Goal: Browse casually: Explore the website without a specific task or goal

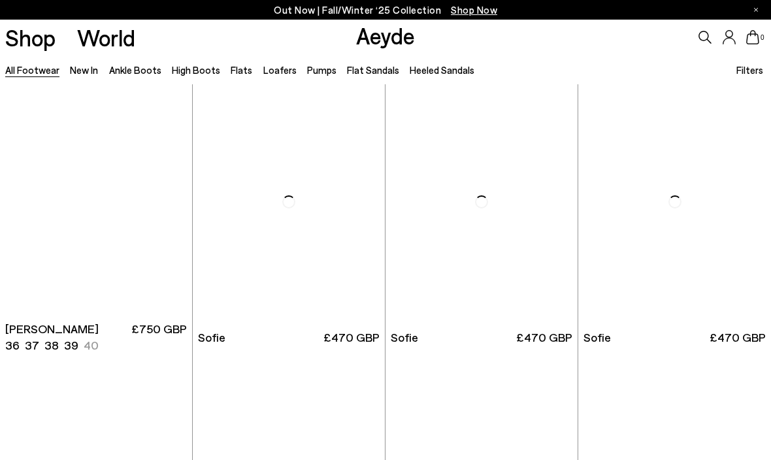
scroll to position [3268, 0]
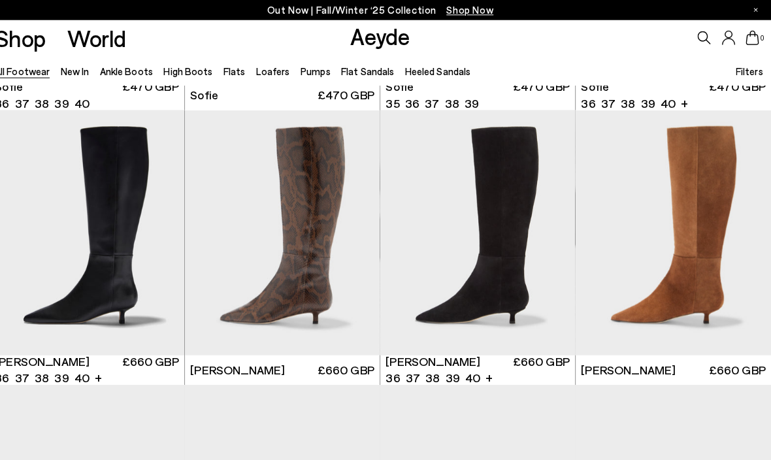
scroll to position [3782, 0]
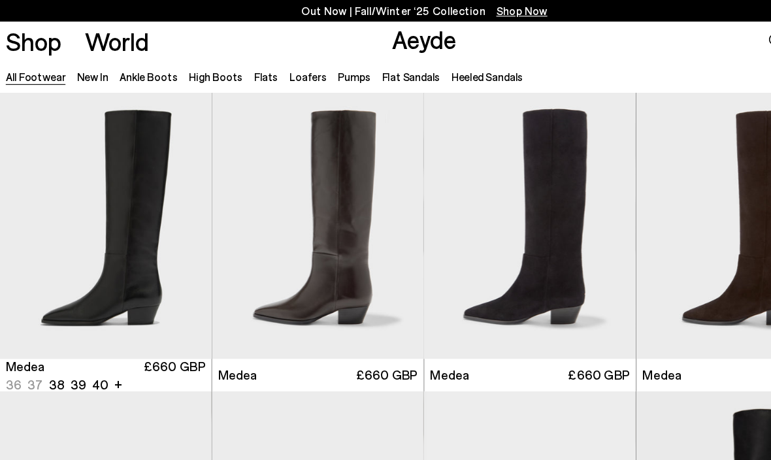
scroll to position [13342, 0]
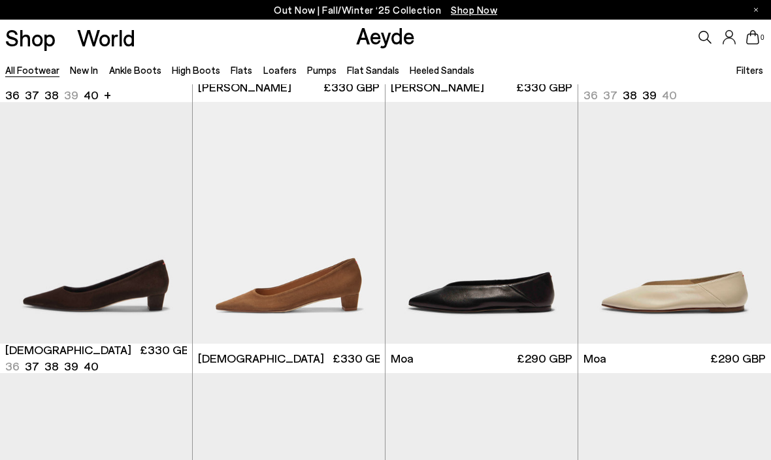
scroll to position [13563, 0]
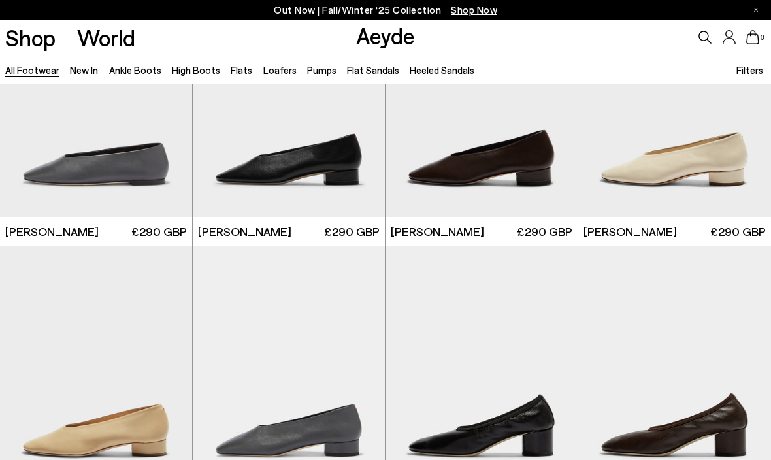
scroll to position [15100, 0]
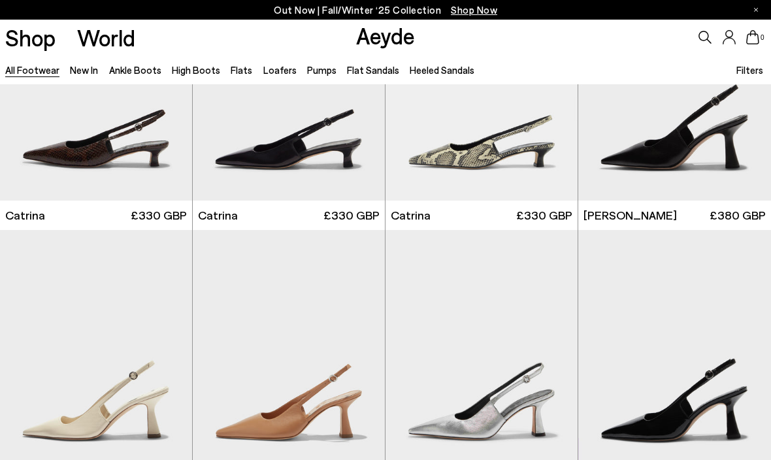
scroll to position [16669, 0]
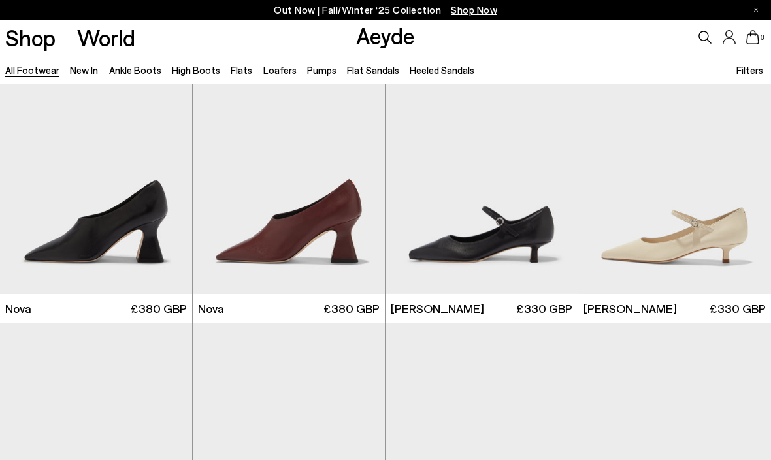
scroll to position [18501, 0]
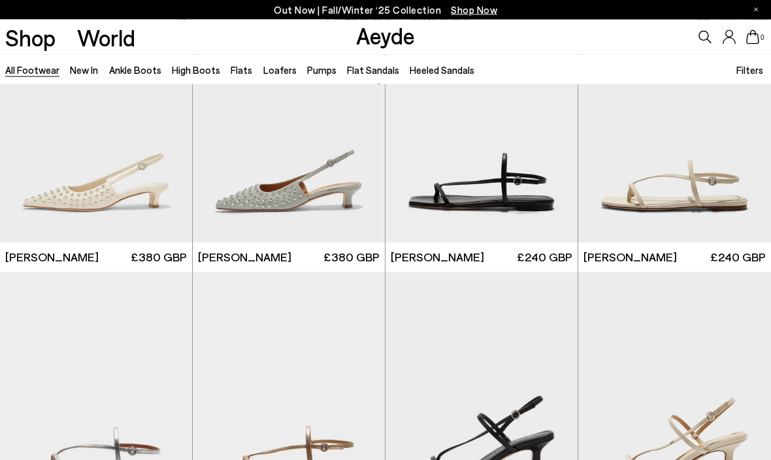
scroll to position [21232, 0]
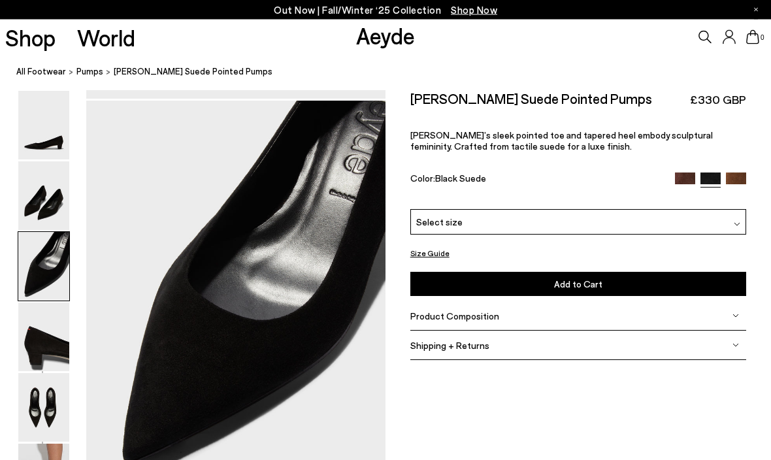
scroll to position [802, 0]
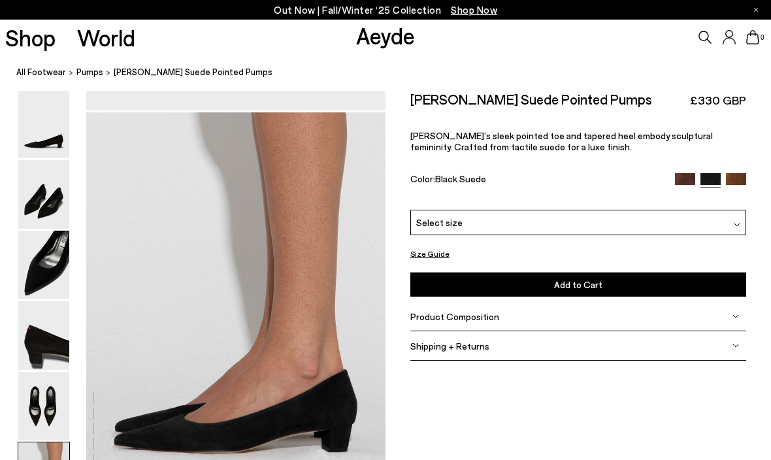
scroll to position [1604, 0]
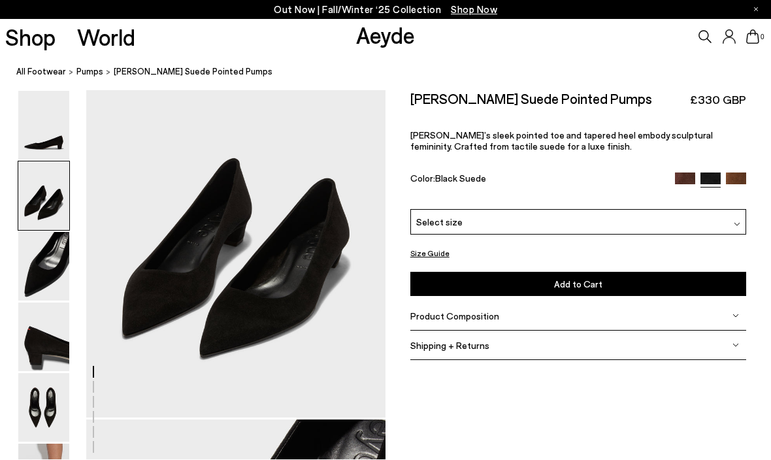
scroll to position [473, 0]
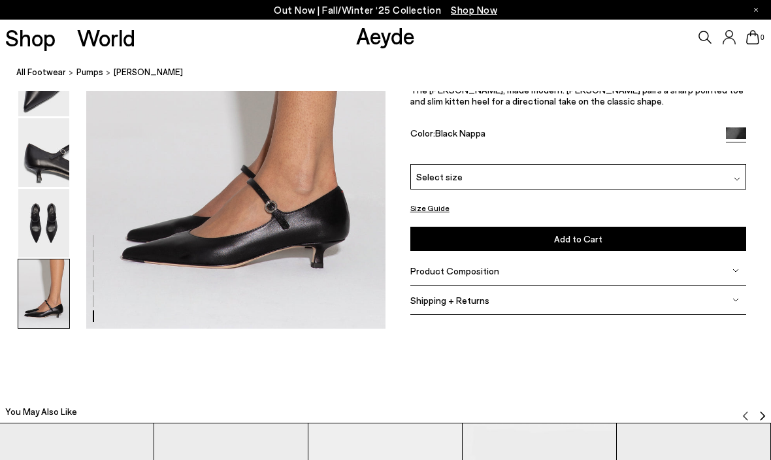
scroll to position [2137, 0]
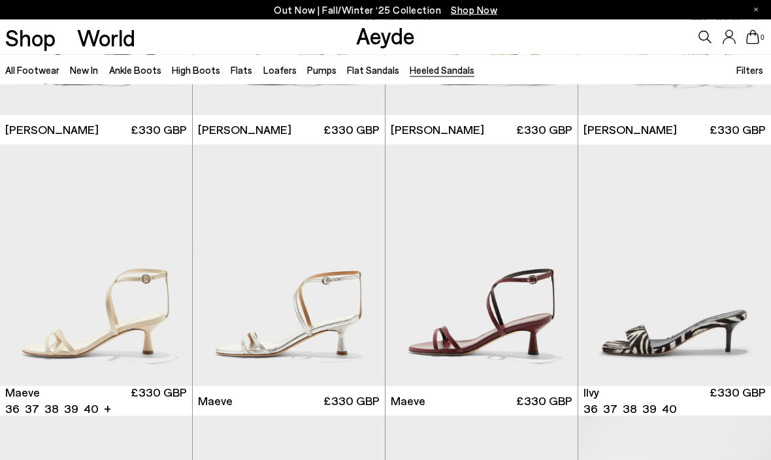
scroll to position [1299, 0]
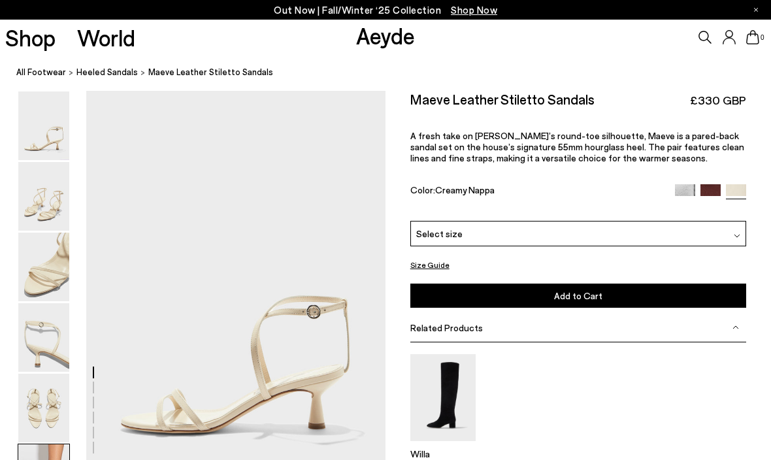
scroll to position [2042, 0]
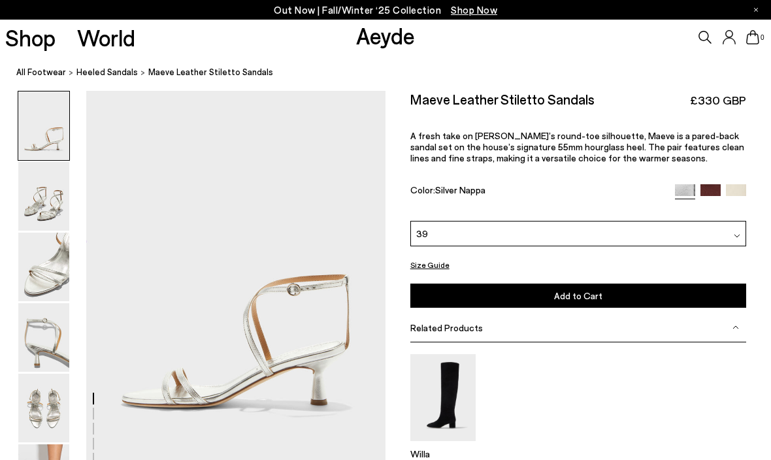
scroll to position [26, 0]
click at [48, 282] on img at bounding box center [43, 267] width 51 height 69
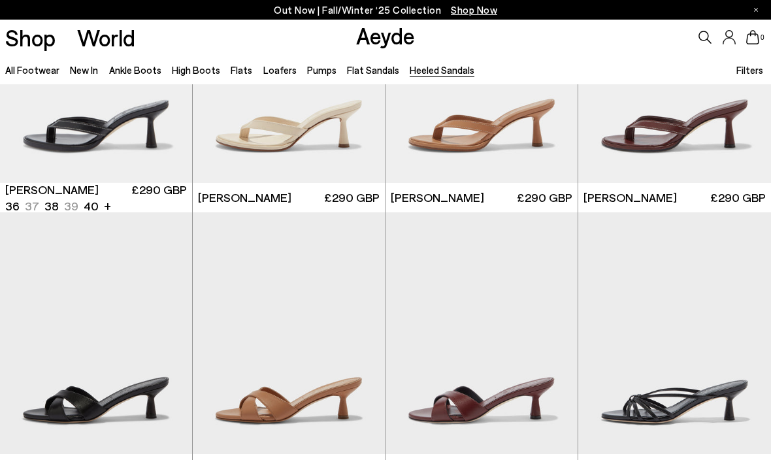
scroll to position [142, 0]
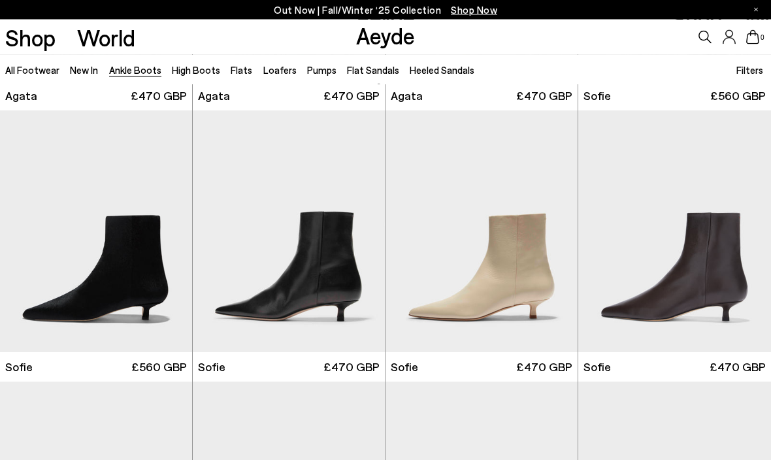
scroll to position [788, 0]
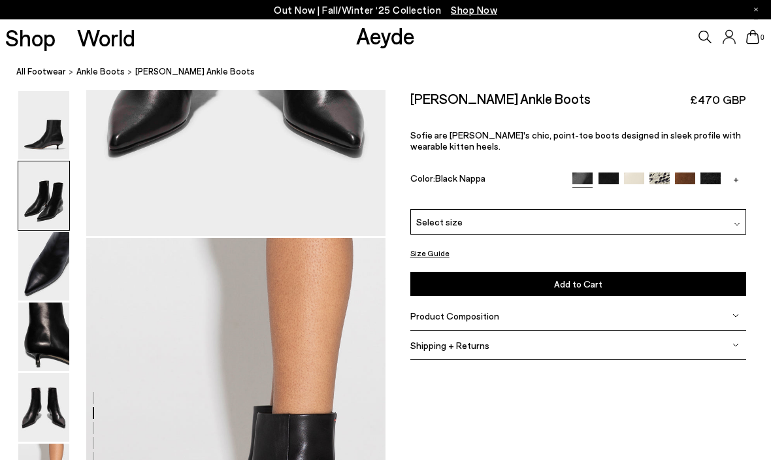
scroll to position [2094, 0]
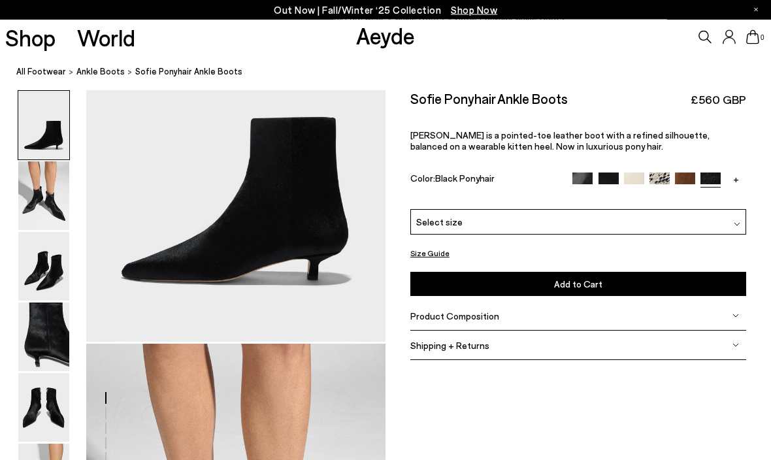
scroll to position [401, 0]
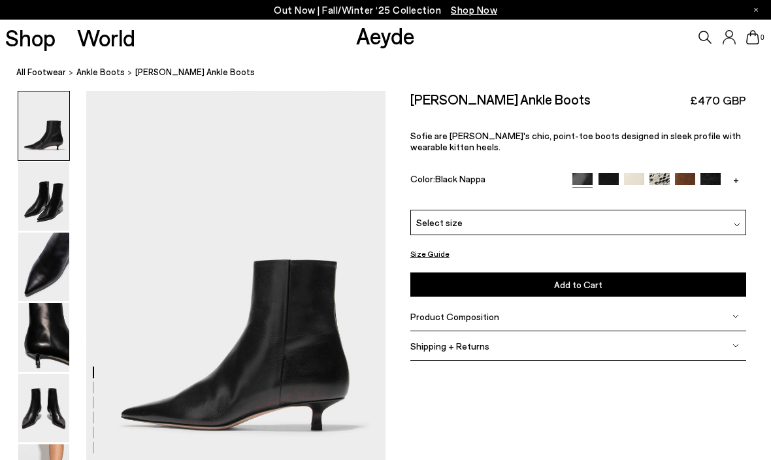
scroll to position [1, 0]
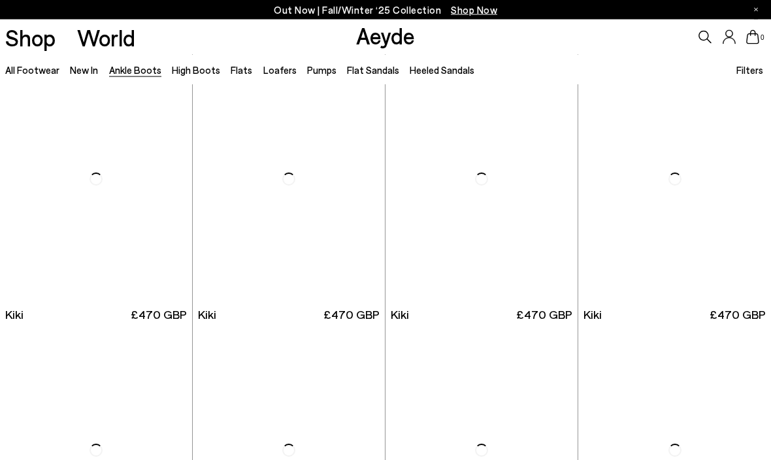
scroll to position [1383, 0]
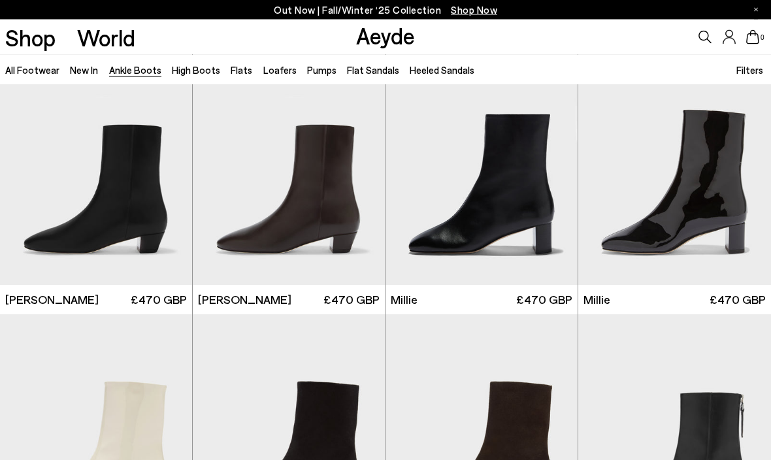
scroll to position [1942, 0]
